Goal: Task Accomplishment & Management: Understand process/instructions

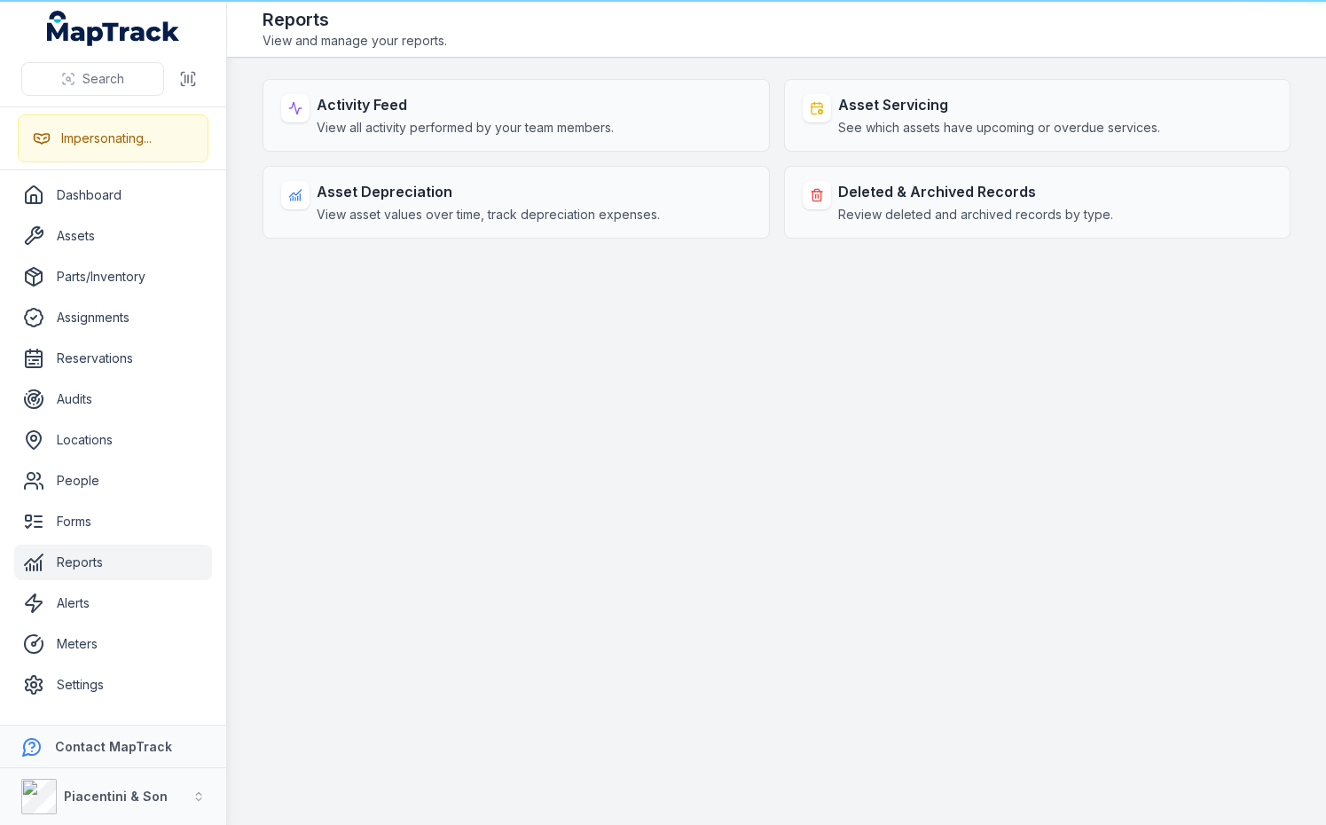
click at [932, 188] on strong "Deleted & Archived Records" at bounding box center [975, 191] width 275 height 21
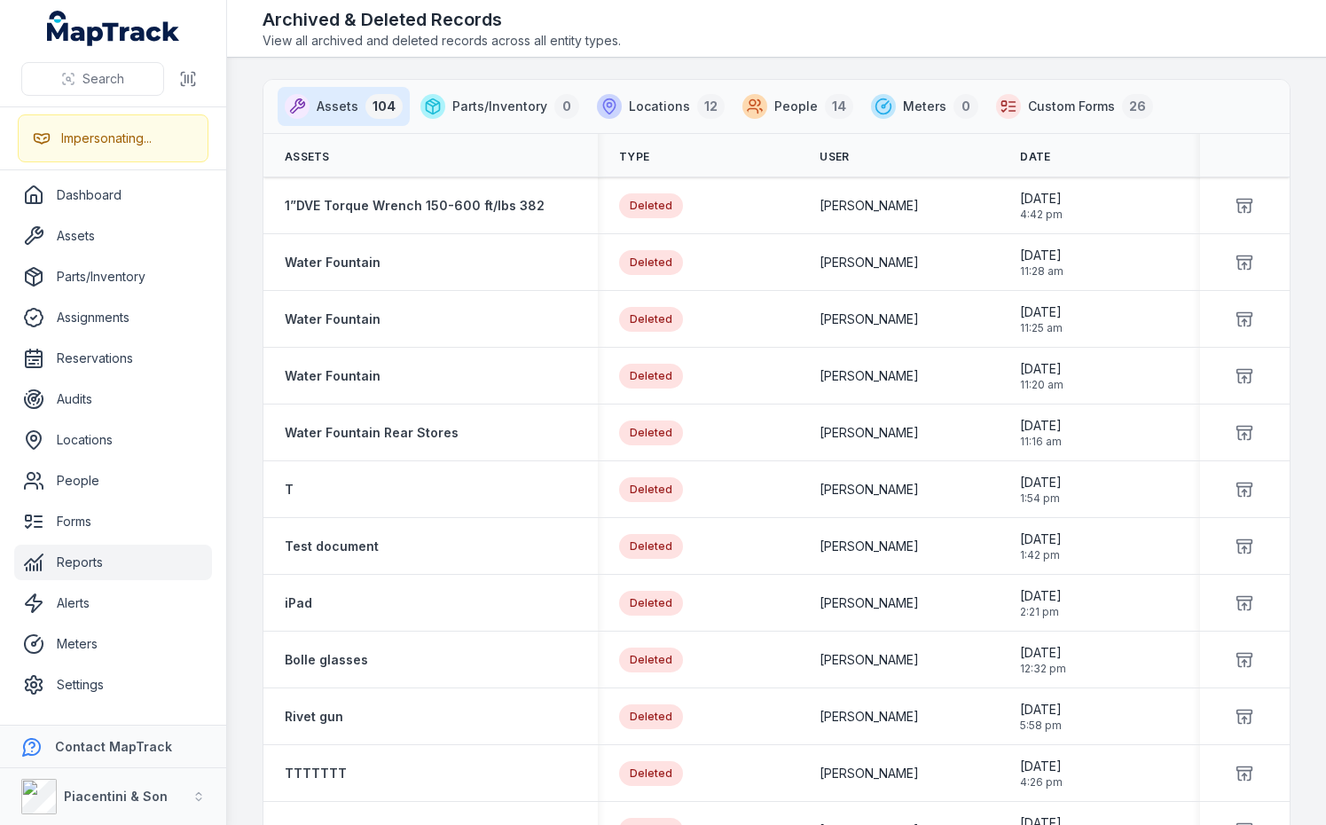
click at [248, 153] on main "Assets 104 Parts/Inventory 0 Locations 12 People 14 Meters 0 Custom Forms 26 As…" at bounding box center [776, 441] width 1099 height 767
click at [247, 153] on main "Assets 104 Parts/Inventory 0 Locations 12 People 14 Meters 0 Custom Forms 26 As…" at bounding box center [776, 441] width 1099 height 767
click at [241, 95] on main "Assets 104 Parts/Inventory 0 Locations 12 People 14 Meters 0 Custom Forms 26 As…" at bounding box center [776, 441] width 1099 height 767
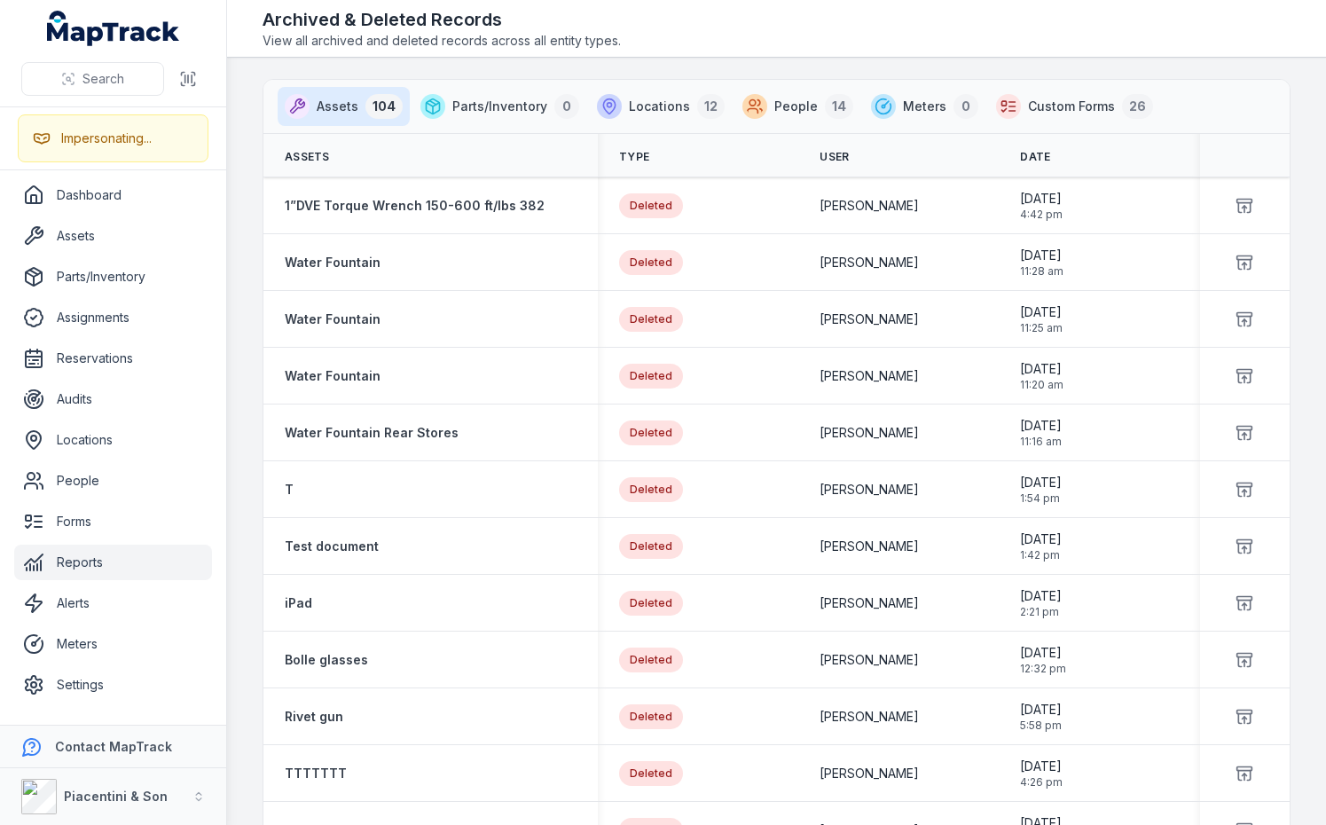
click at [247, 59] on main "Assets 104 Parts/Inventory 0 Locations 12 People 14 Meters 0 Custom Forms 26 As…" at bounding box center [776, 441] width 1099 height 767
click at [245, 90] on main "Assets 104 Parts/Inventory 0 Locations 12 People 14 Meters 0 Custom Forms 26 As…" at bounding box center [776, 441] width 1099 height 767
click at [244, 98] on main "Assets 104 Parts/Inventory 0 Locations 12 People 14 Meters 0 Custom Forms 26 As…" at bounding box center [776, 441] width 1099 height 767
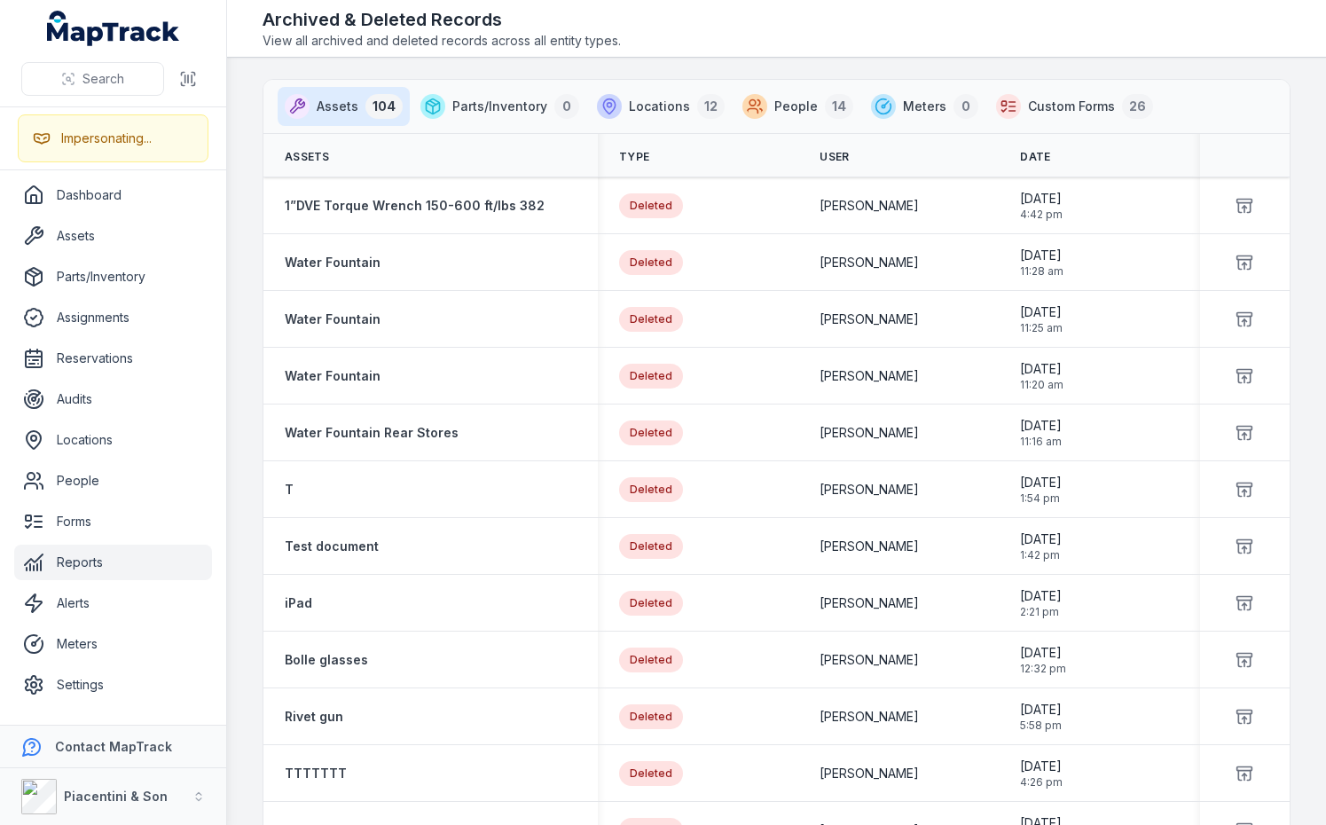
click at [243, 104] on main "Assets 104 Parts/Inventory 0 Locations 12 People 14 Meters 0 Custom Forms 26 As…" at bounding box center [776, 441] width 1099 height 767
click at [247, 70] on main "Assets 104 Parts/Inventory 0 Locations 12 People 14 Meters 0 Custom Forms 26 As…" at bounding box center [776, 441] width 1099 height 767
drag, startPoint x: 251, startPoint y: 256, endPoint x: 317, endPoint y: 209, distance: 81.4
click at [252, 256] on main "Assets 104 Parts/Inventory 0 Locations 12 People 14 Meters 0 Custom Forms 26 As…" at bounding box center [776, 441] width 1099 height 767
click at [254, 314] on main "Assets 104 Parts/Inventory 0 Locations 12 People 14 Meters 0 Custom Forms 26 As…" at bounding box center [776, 441] width 1099 height 767
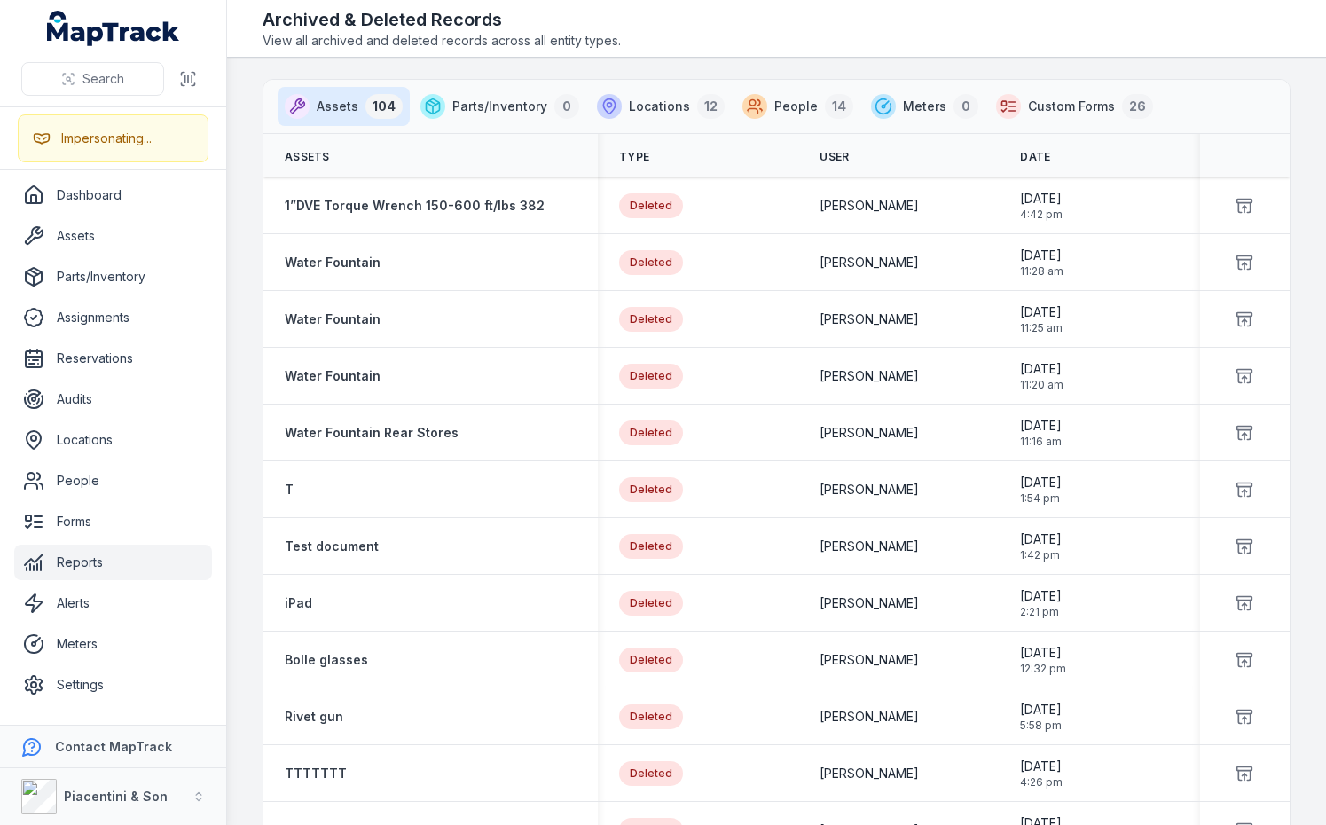
drag, startPoint x: 248, startPoint y: 154, endPoint x: 250, endPoint y: 135, distance: 19.6
click at [248, 154] on main "Assets 104 Parts/Inventory 0 Locations 12 People 14 Meters 0 Custom Forms 26 As…" at bounding box center [776, 441] width 1099 height 767
click at [247, 90] on main "Assets 104 Parts/Inventory 0 Locations 12 People 14 Meters 0 Custom Forms 26 As…" at bounding box center [776, 441] width 1099 height 767
click at [245, 106] on main "Assets 104 Parts/Inventory 0 Locations 12 People 14 Meters 0 Custom Forms 26 As…" at bounding box center [776, 441] width 1099 height 767
click at [246, 169] on main "Assets 104 Parts/Inventory 0 Locations 12 People 14 Meters 0 Custom Forms 26 As…" at bounding box center [776, 441] width 1099 height 767
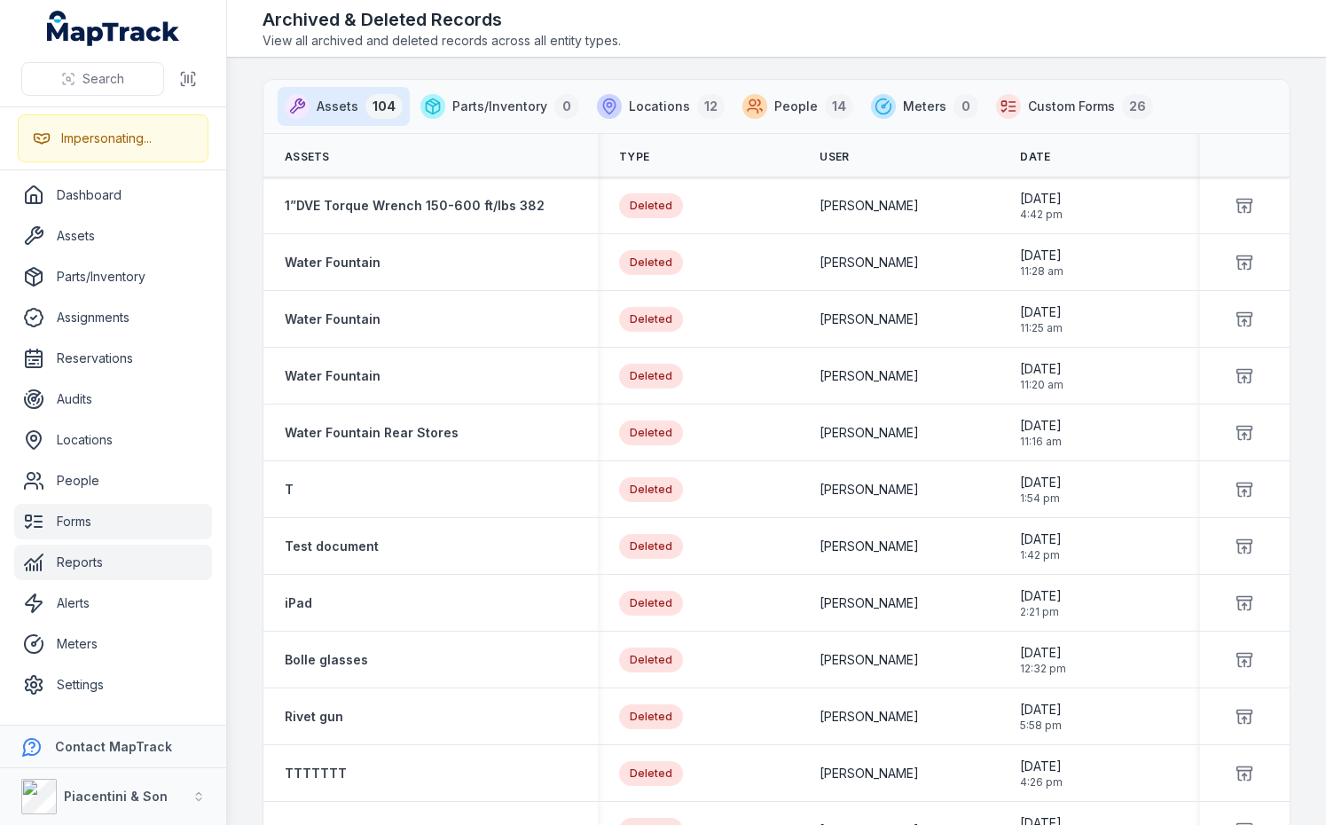
click at [105, 514] on link "Forms" at bounding box center [113, 521] width 198 height 35
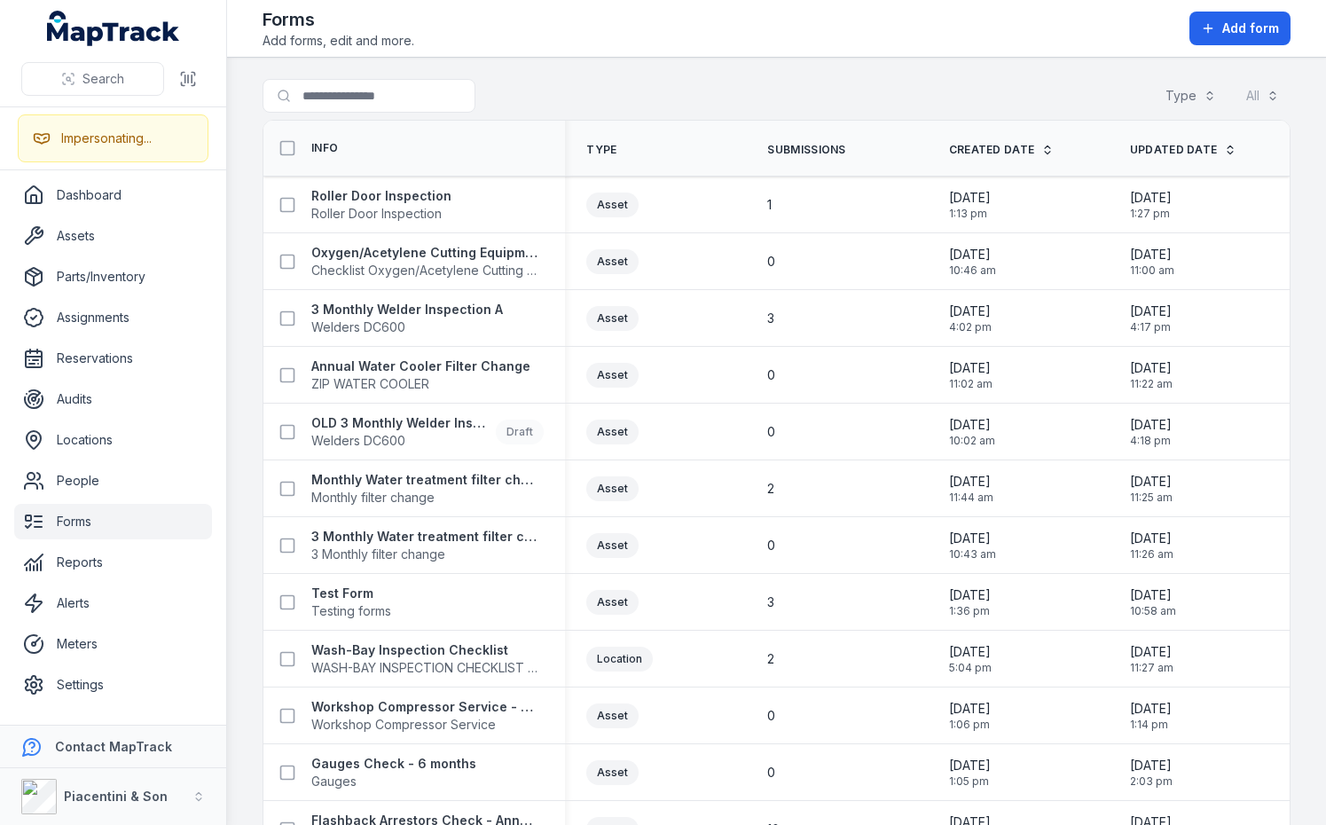
click at [247, 485] on main "Search for forms Type All Info Type Submissions Created Date Updated Date Rolle…" at bounding box center [776, 441] width 1099 height 767
click at [386, 258] on strong "Oxygen/Acetylene Cutting Equipment and Accessories" at bounding box center [424, 253] width 227 height 18
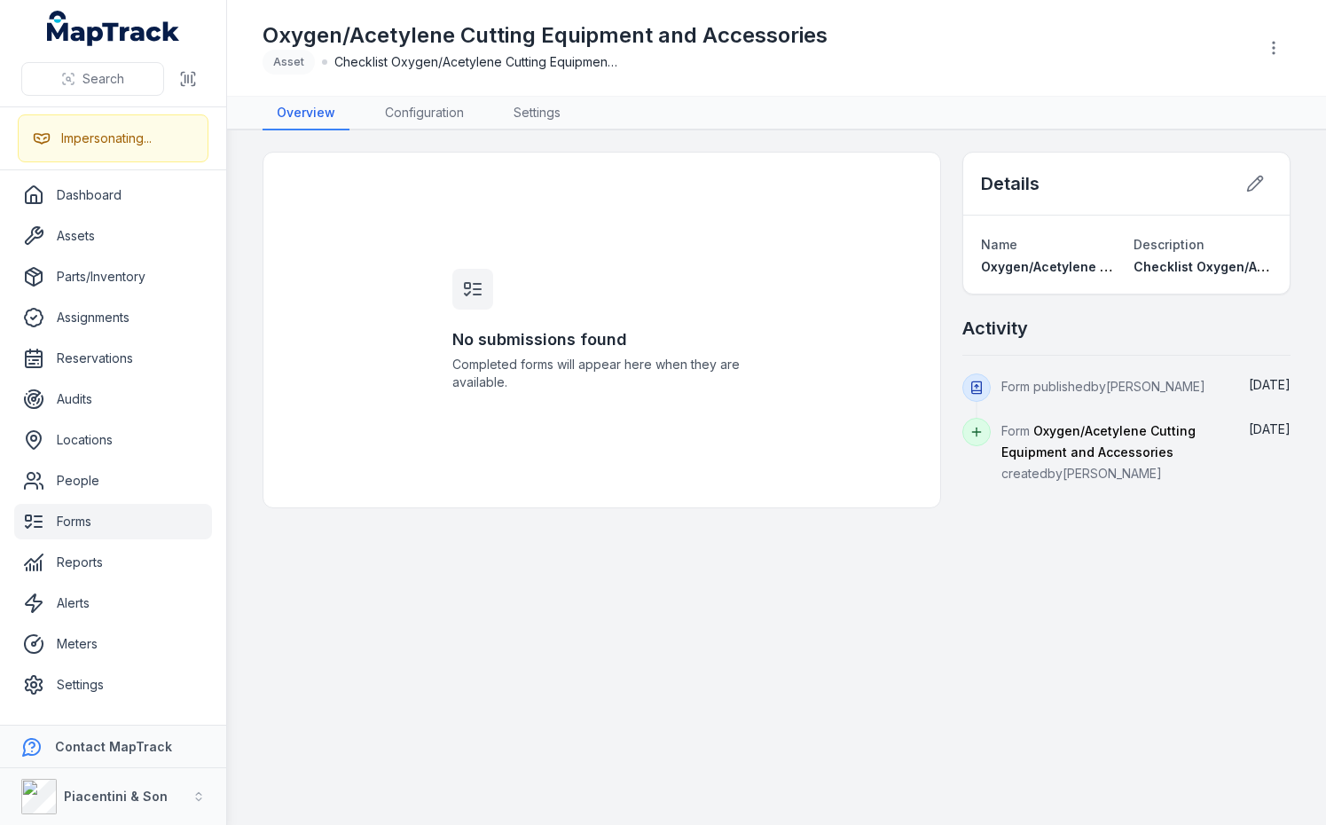
click at [662, 177] on div "No submissions found Completed forms will appear here when they are available." at bounding box center [601, 330] width 340 height 355
click at [412, 98] on link "Configuration" at bounding box center [424, 114] width 107 height 34
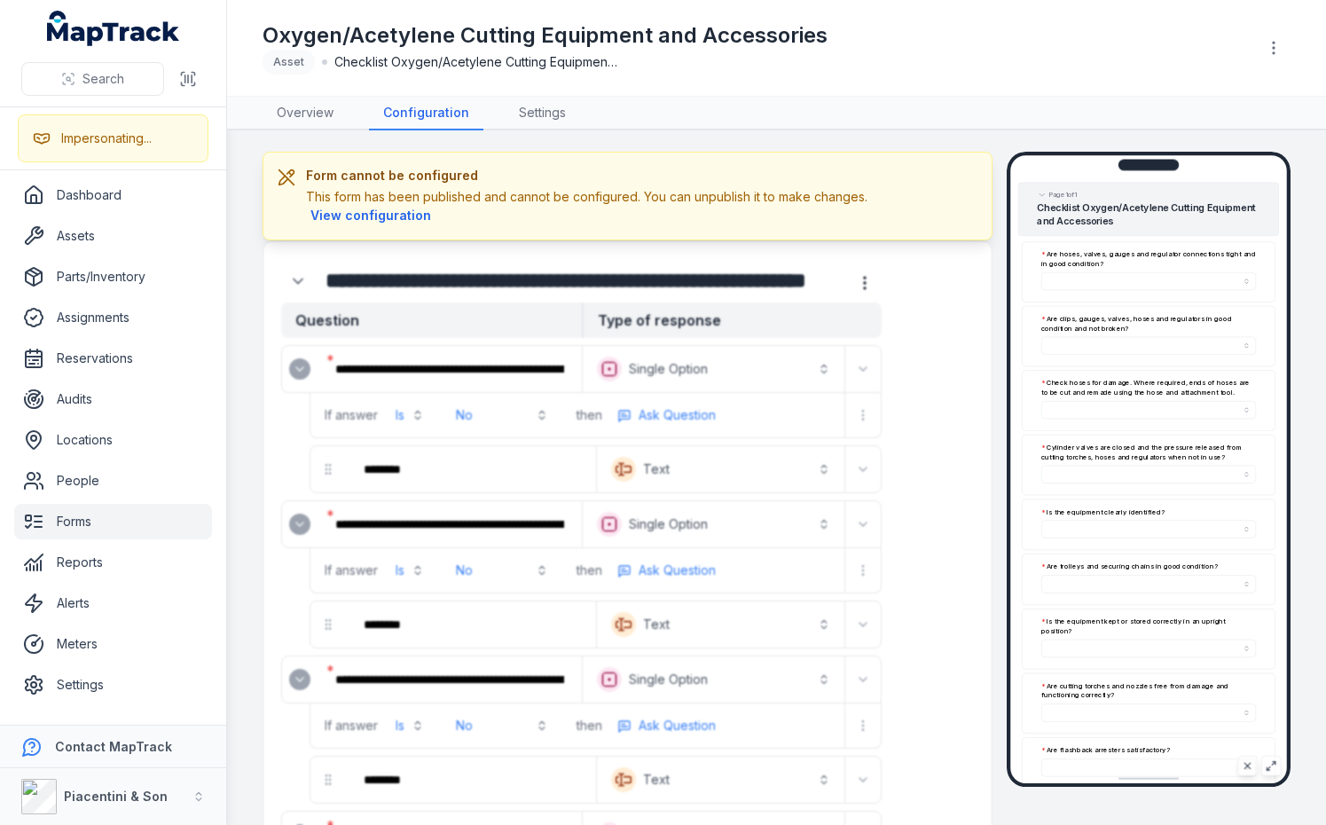
click at [1295, 349] on main "**********" at bounding box center [776, 477] width 1099 height 694
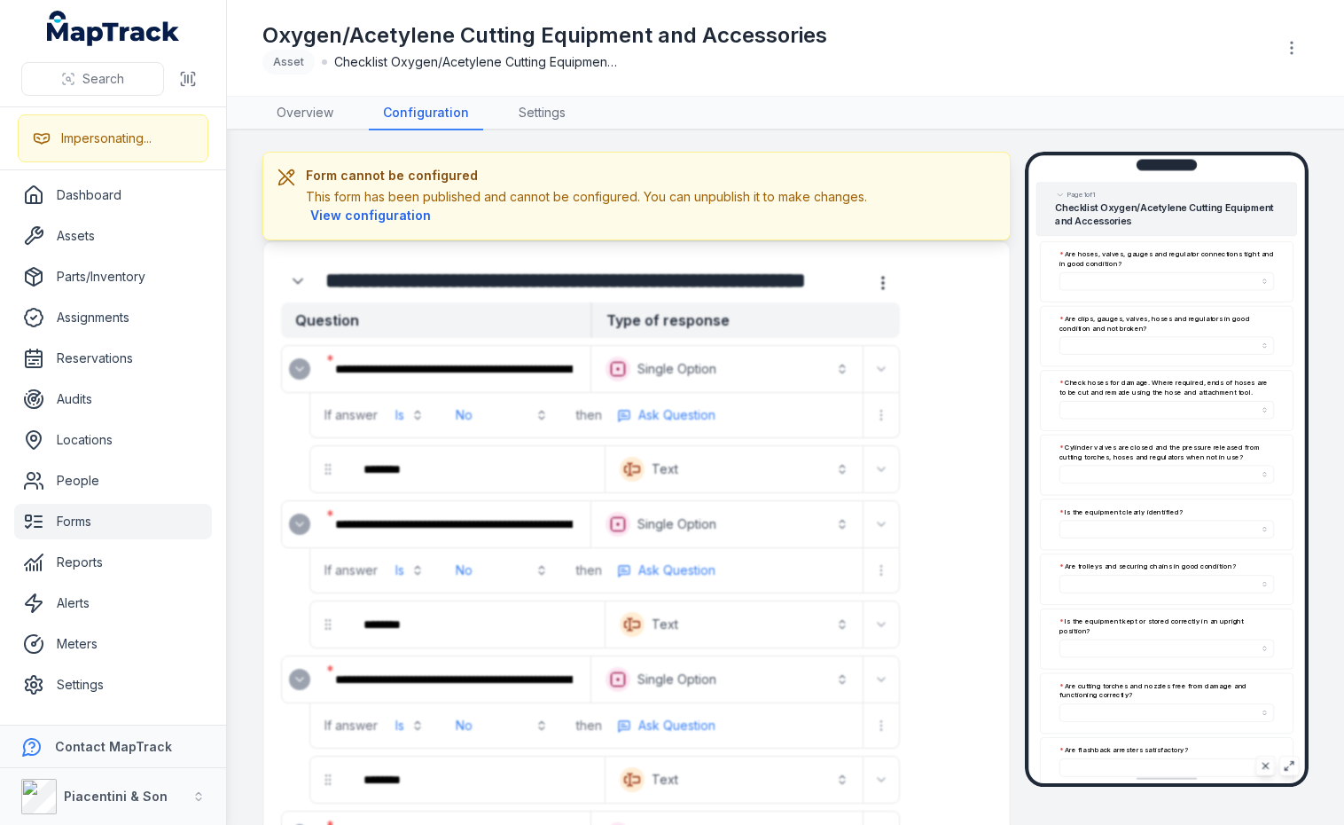
click at [1310, 366] on main "**********" at bounding box center [785, 477] width 1117 height 694
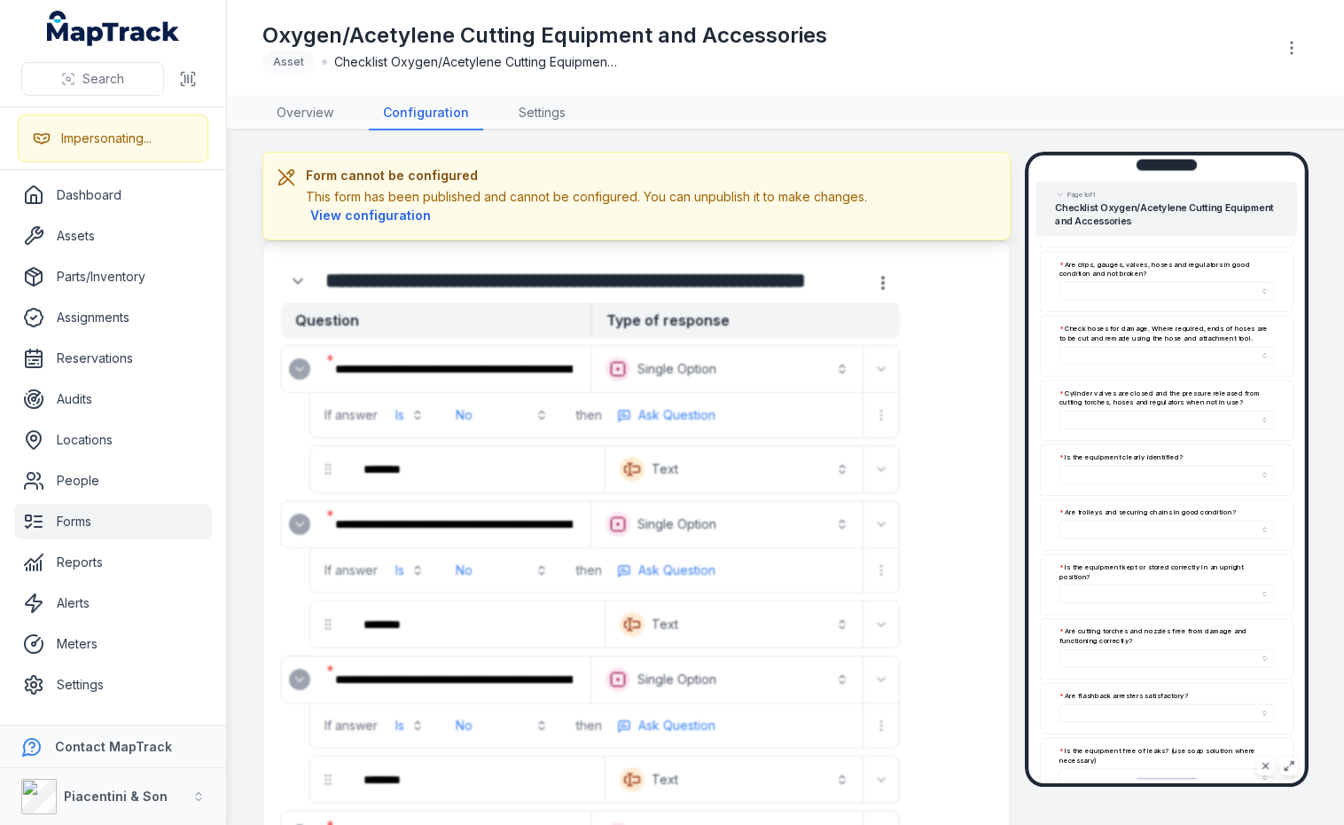
scroll to position [91, 0]
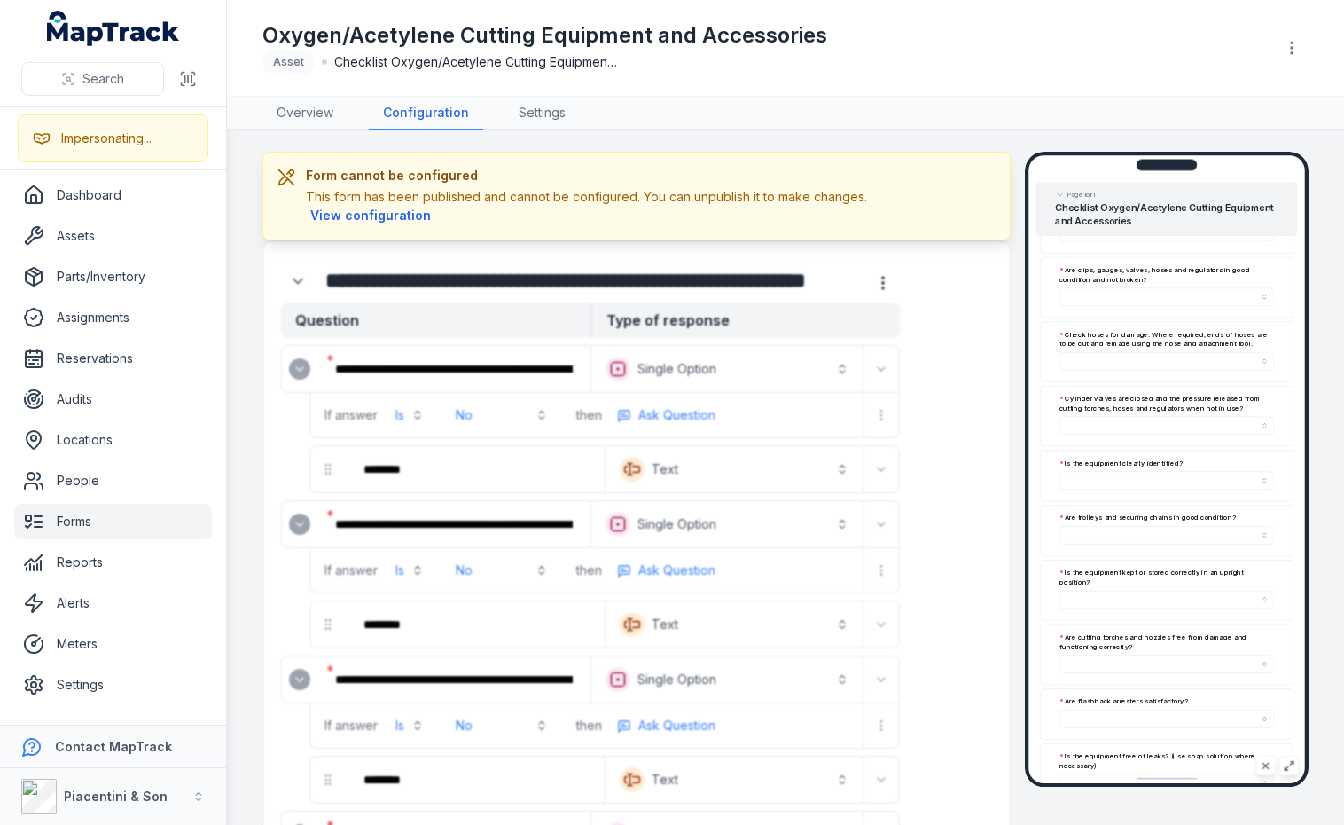
click at [964, 27] on div "Oxygen/Acetylene Cutting Equipment and Accessories Asset Checklist Oxygen/Acety…" at bounding box center [761, 47] width 998 height 53
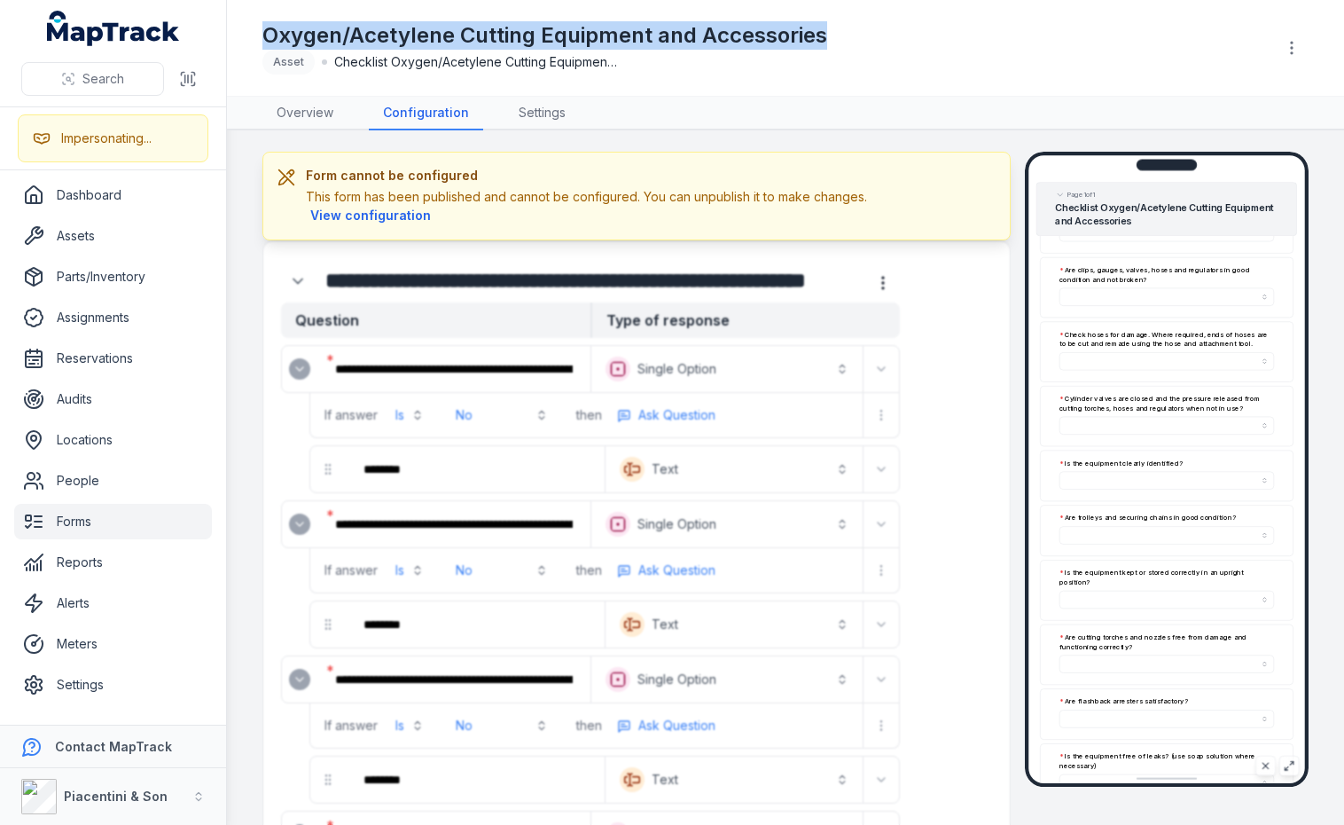
click at [964, 27] on div "Oxygen/Acetylene Cutting Equipment and Accessories Asset Checklist Oxygen/Acety…" at bounding box center [761, 47] width 998 height 53
click at [1026, 38] on div "Oxygen/Acetylene Cutting Equipment and Accessories Asset Checklist Oxygen/Acety…" at bounding box center [761, 47] width 998 height 53
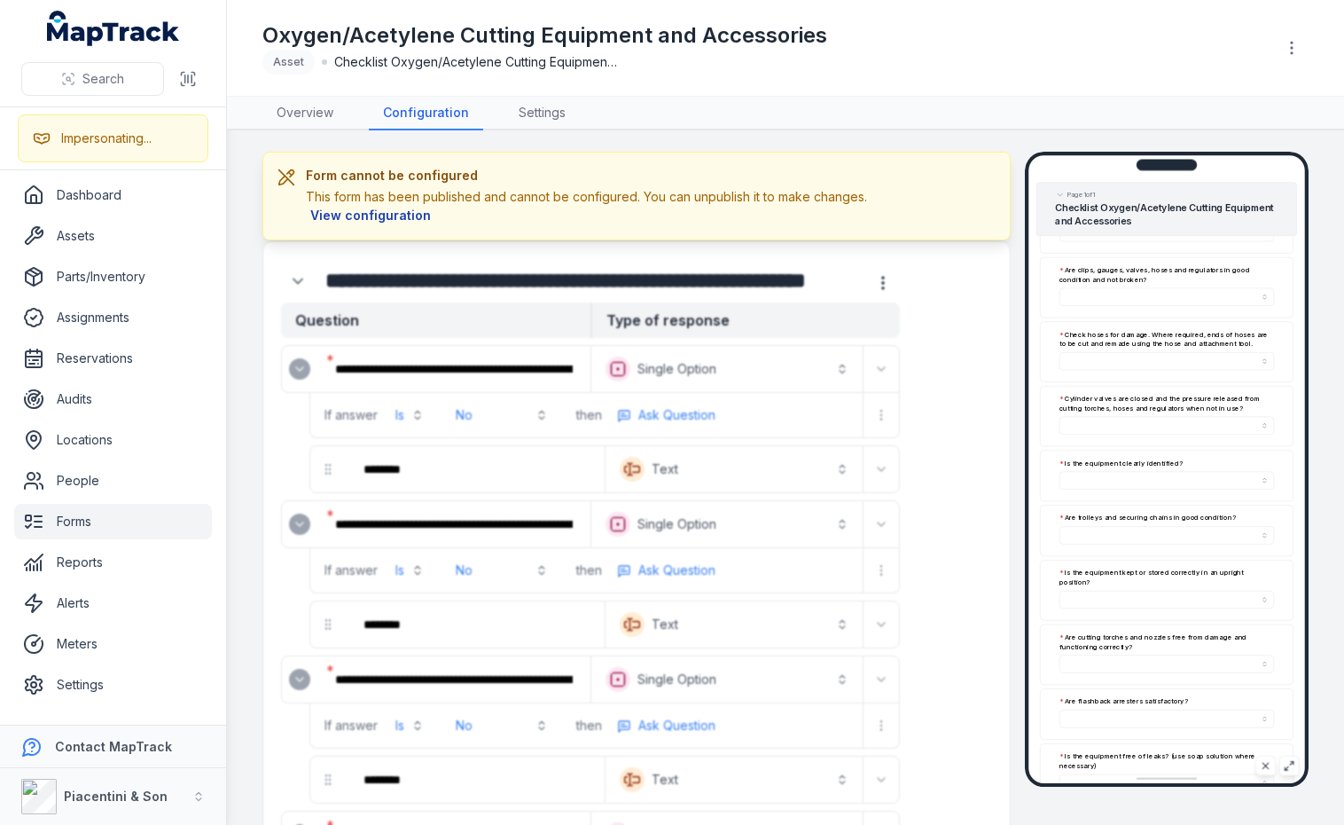
click at [389, 211] on button "View configuration" at bounding box center [370, 216] width 129 height 20
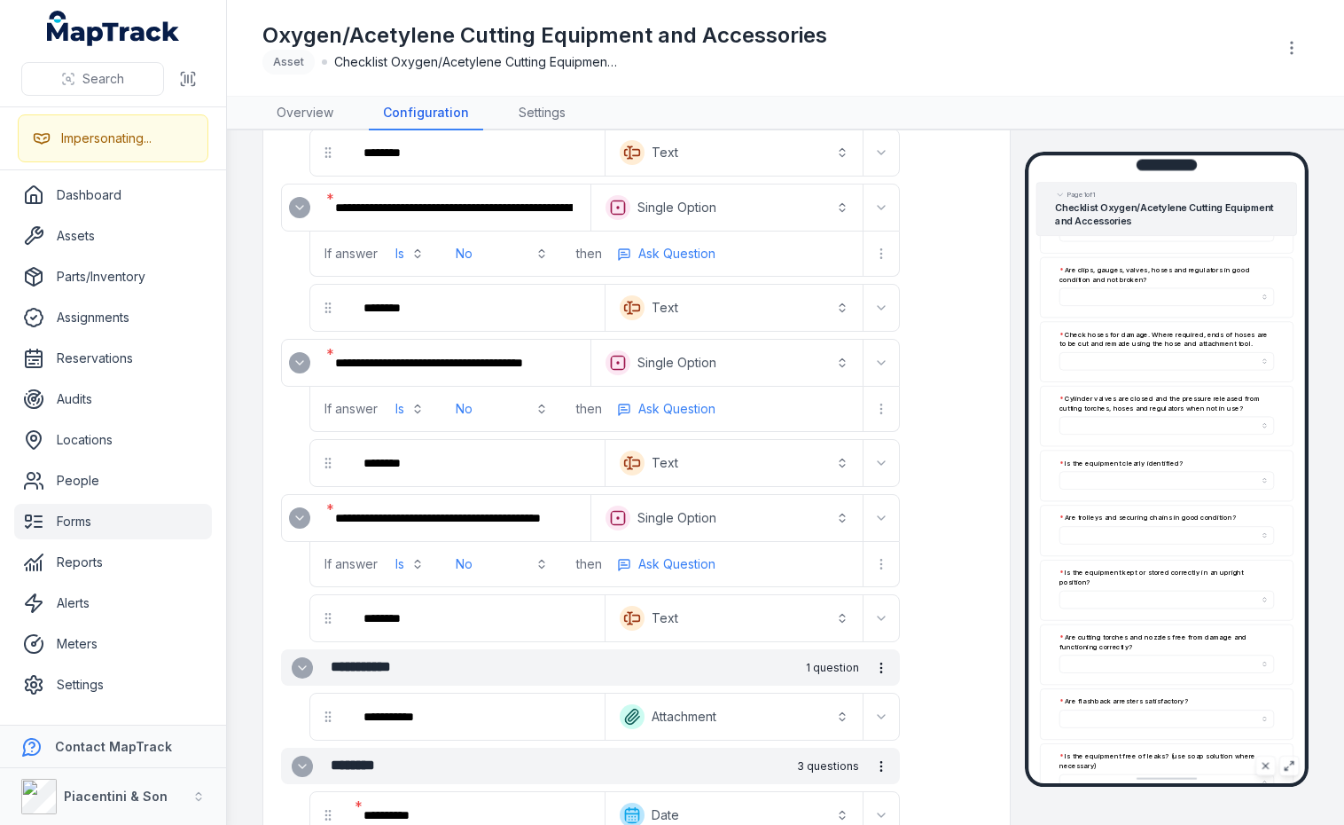
scroll to position [1744, 0]
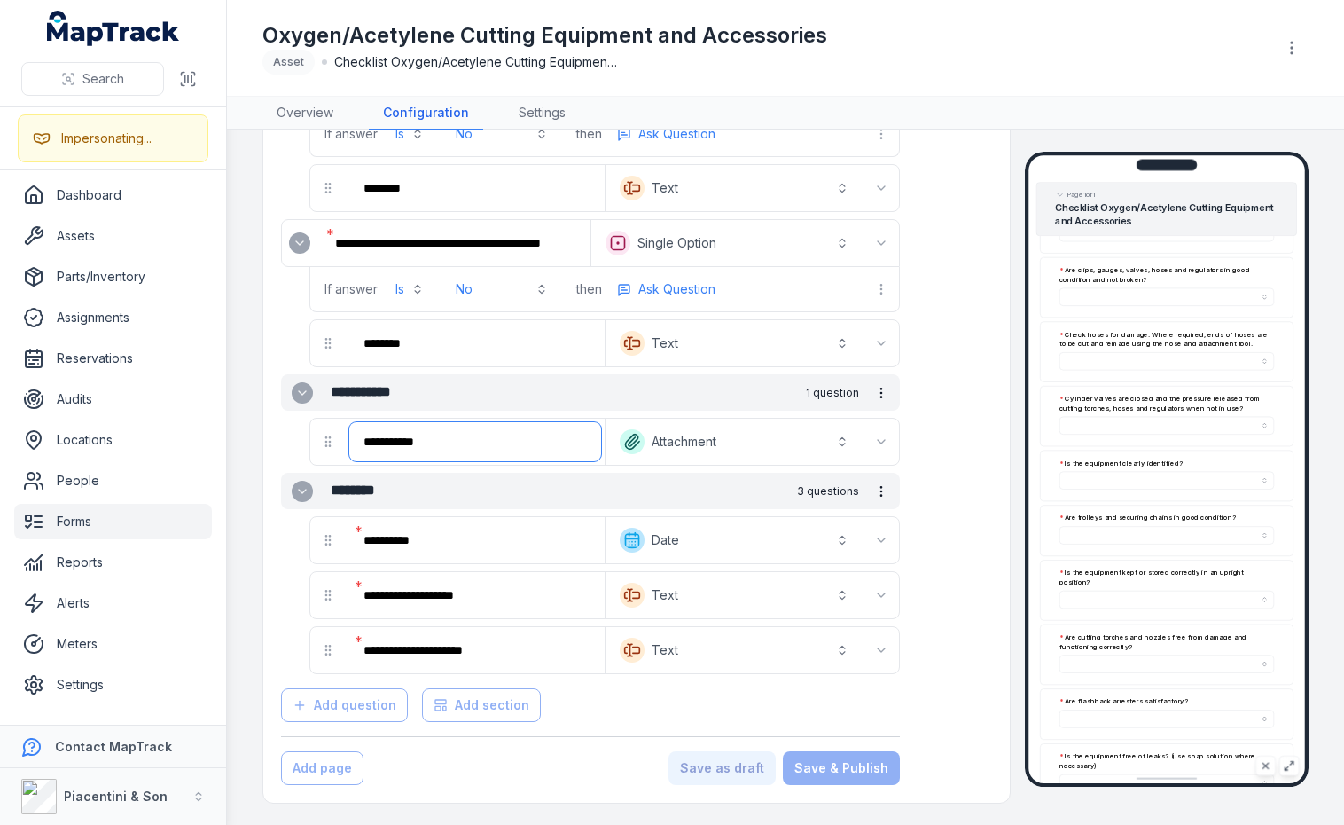
click at [436, 430] on input "**********" at bounding box center [475, 441] width 252 height 39
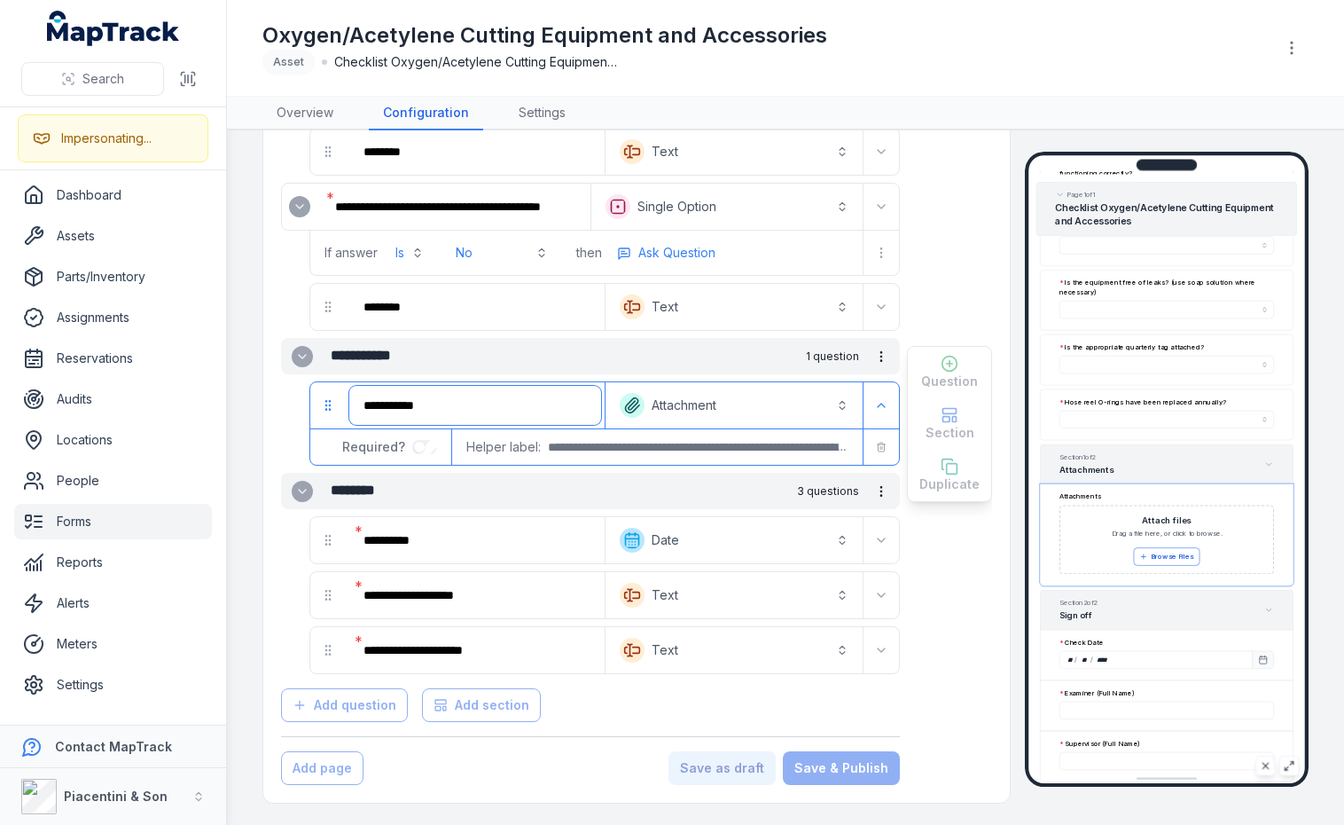
scroll to position [983, 0]
click at [939, 419] on div "Question Section Duplicate" at bounding box center [949, 424] width 85 height 156
click at [929, 368] on div "Question Section Duplicate" at bounding box center [949, 424] width 85 height 156
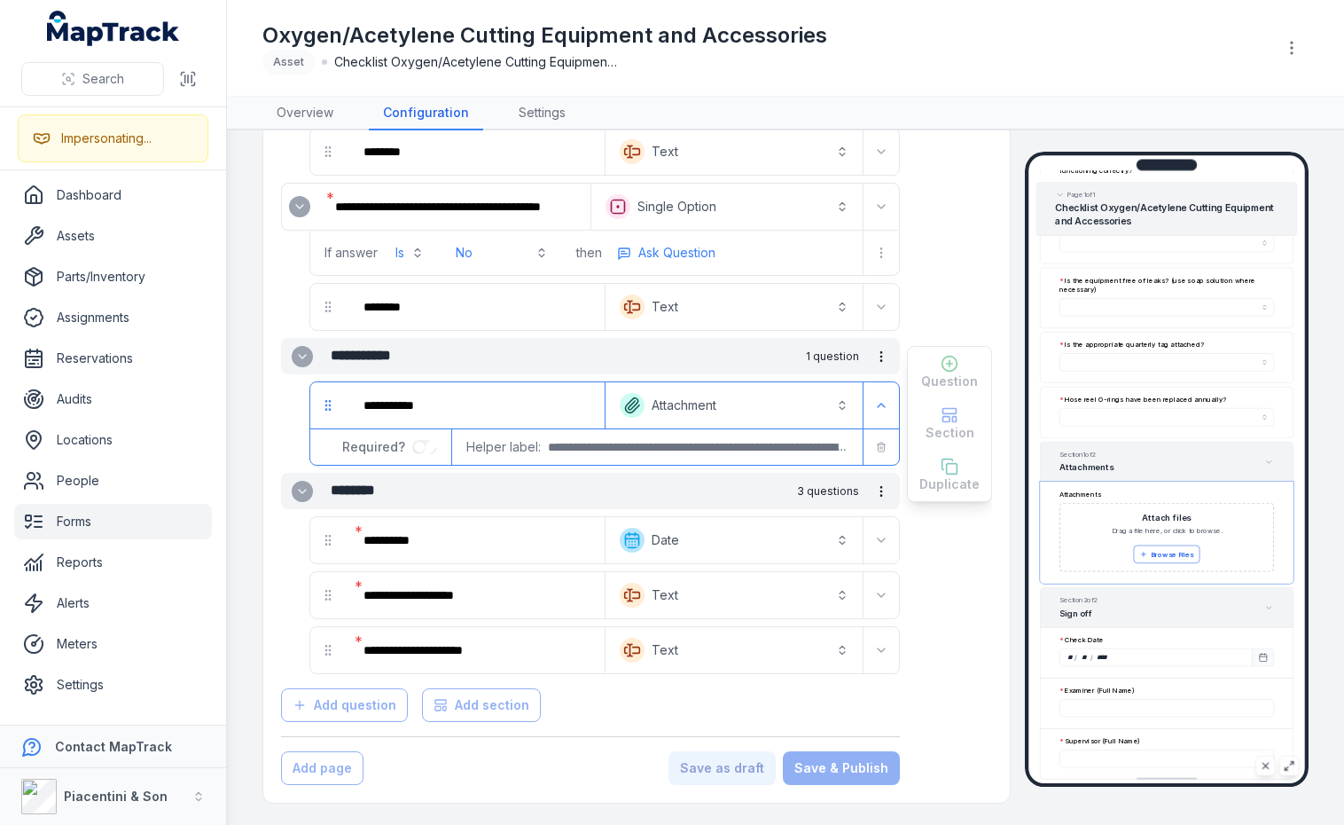
click at [1304, 505] on main "**********" at bounding box center [785, 477] width 1117 height 694
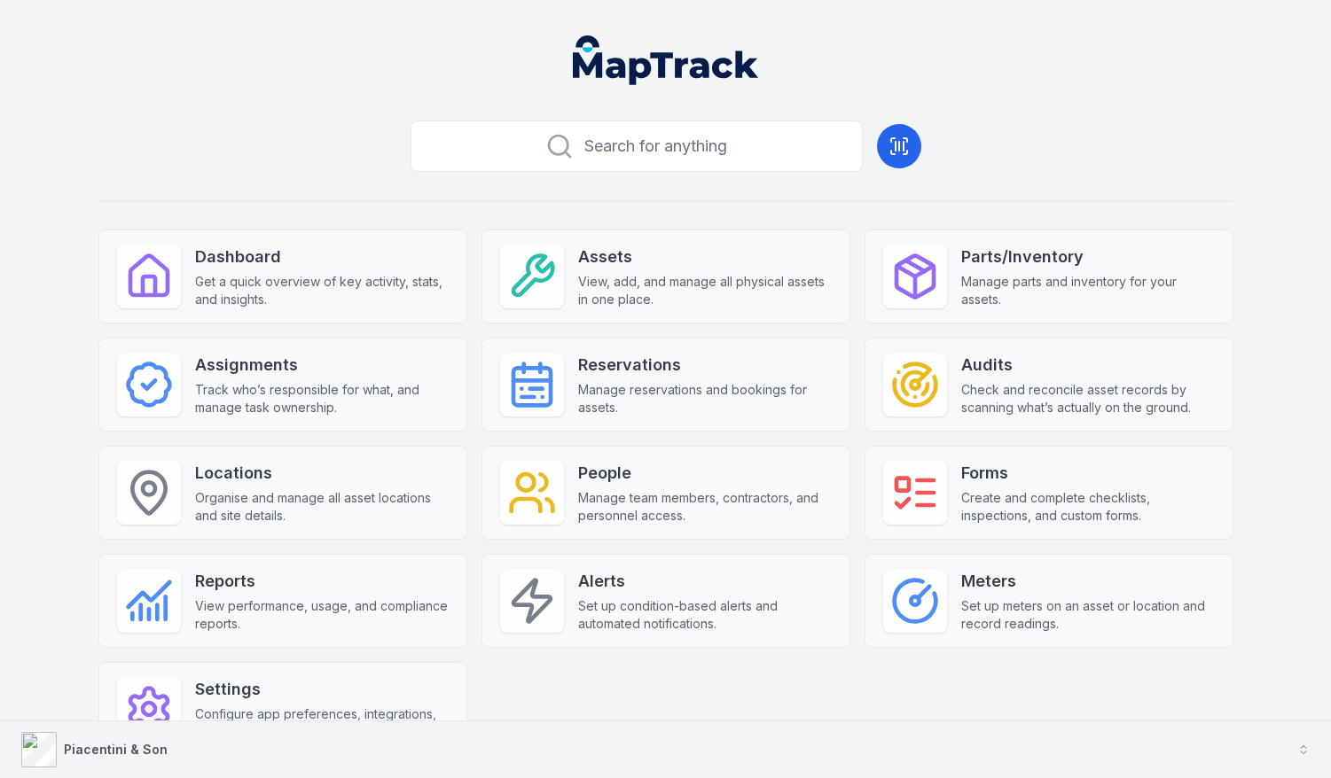
click at [160, 754] on button "Piacentini & Son" at bounding box center [665, 750] width 1331 height 57
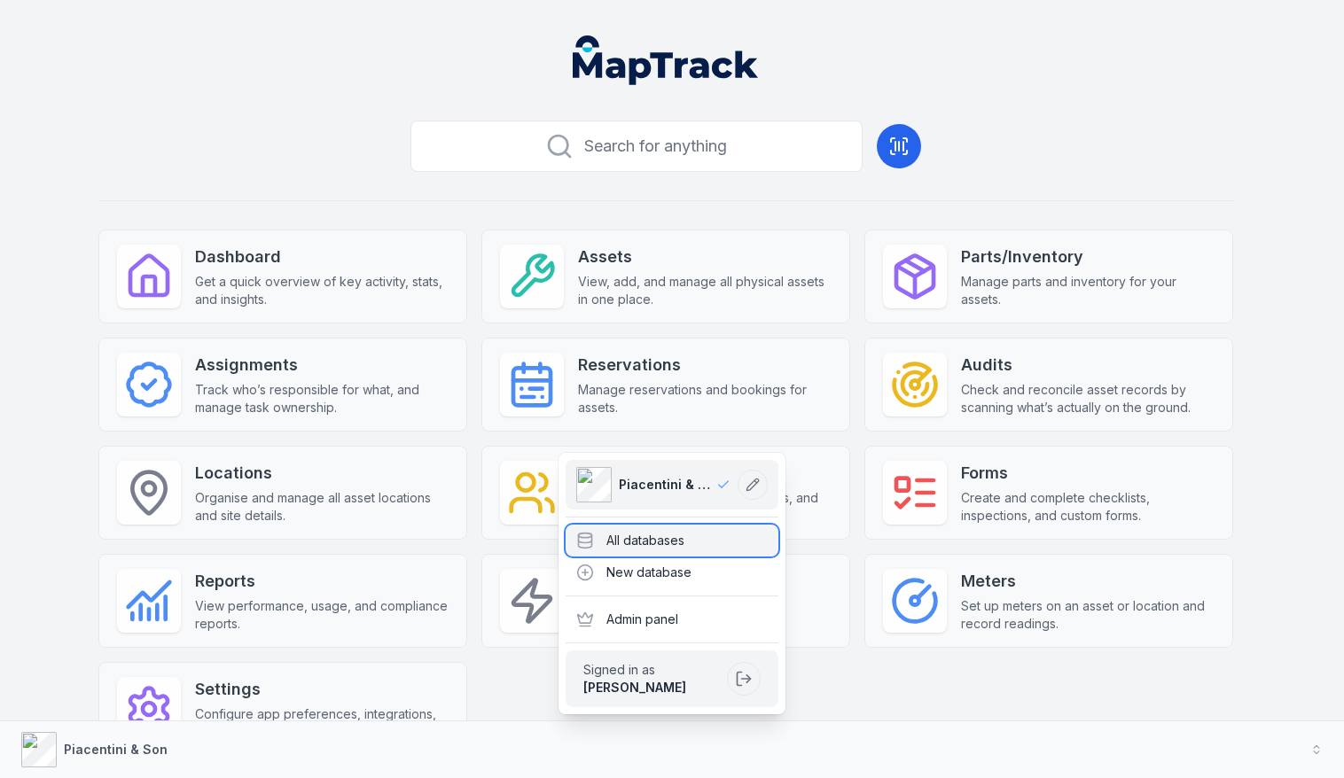
click at [627, 538] on div "All databases" at bounding box center [672, 541] width 213 height 32
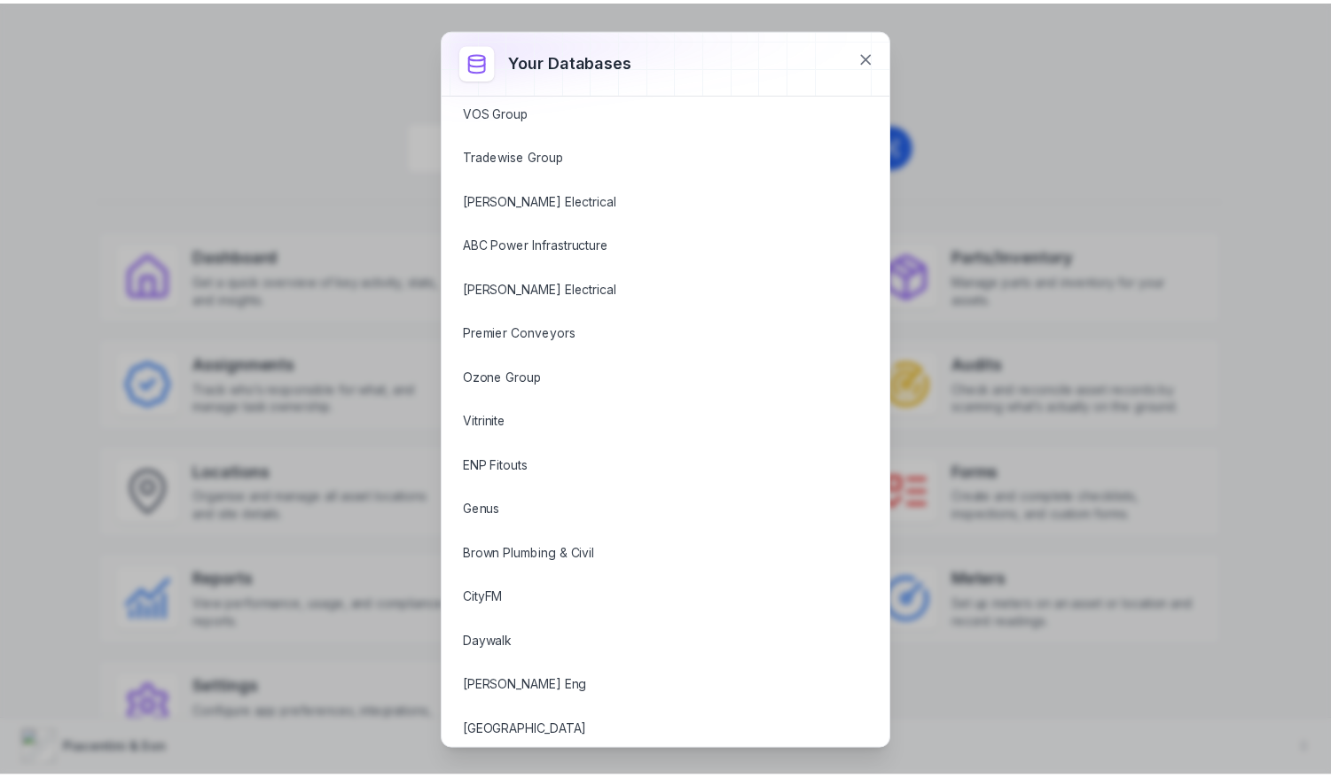
scroll to position [1551, 0]
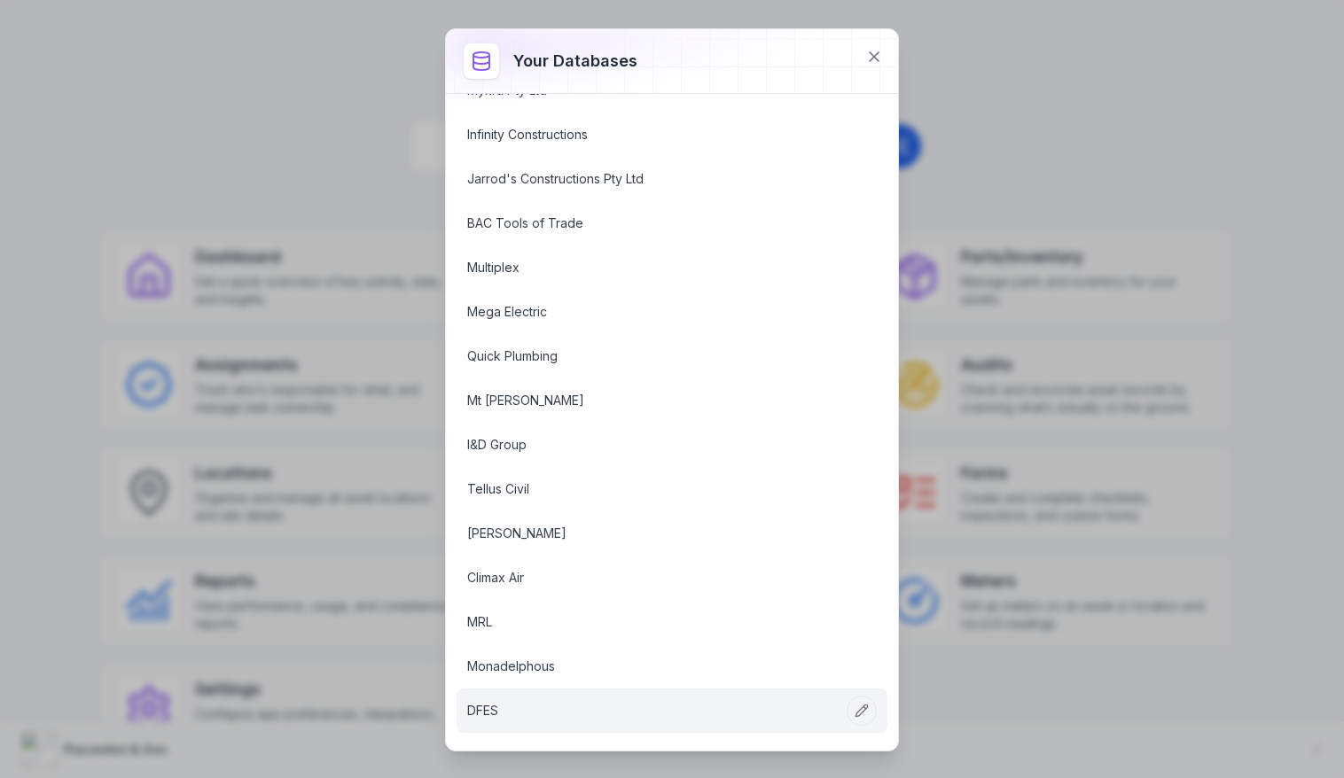
click at [521, 707] on link "DFES" at bounding box center [650, 711] width 367 height 18
